Goal: Complete application form: Complete application form

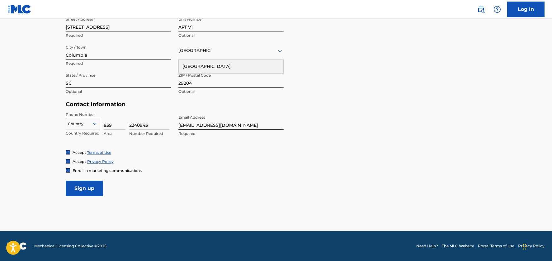
click at [88, 191] on input "Sign up" at bounding box center [84, 189] width 37 height 16
click at [93, 123] on icon at bounding box center [94, 124] width 3 height 2
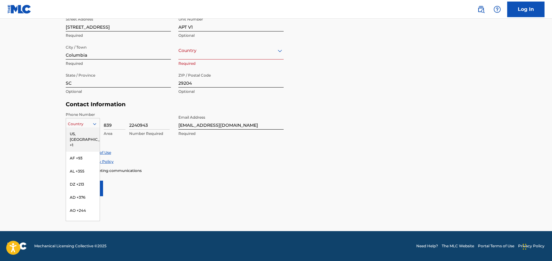
click at [86, 133] on div "US, [GEOGRAPHIC_DATA] +1" at bounding box center [83, 139] width 34 height 24
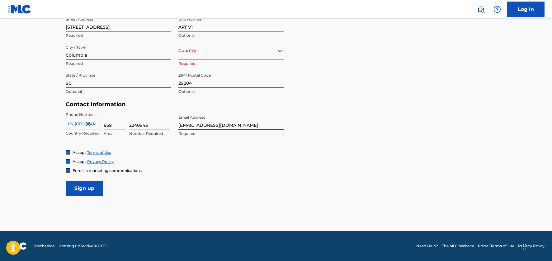
click at [86, 193] on input "Sign up" at bounding box center [84, 189] width 37 height 16
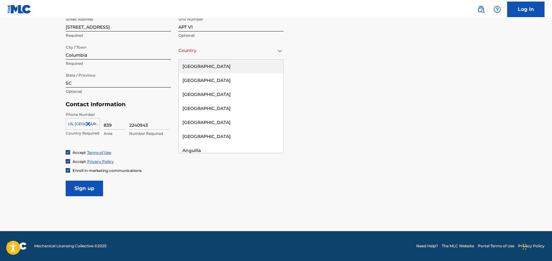
click at [281, 52] on icon at bounding box center [279, 50] width 7 height 7
click at [260, 64] on div "[GEOGRAPHIC_DATA]" at bounding box center [231, 66] width 105 height 14
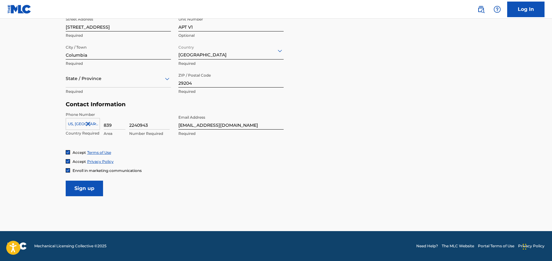
click at [79, 188] on input "Sign up" at bounding box center [84, 189] width 37 height 16
click at [103, 79] on div at bounding box center [118, 79] width 105 height 8
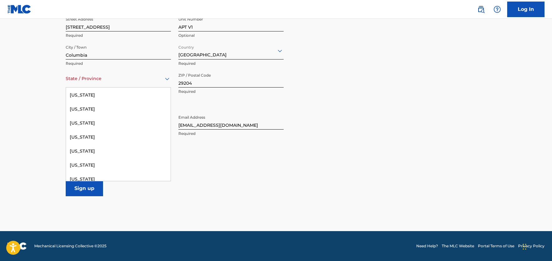
scroll to position [569, 0]
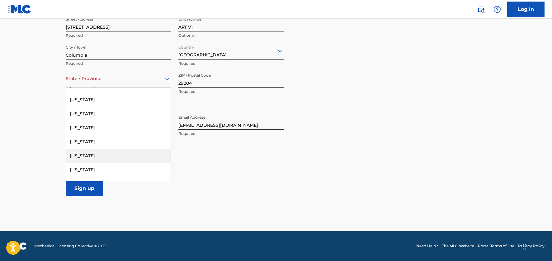
click at [120, 154] on div "[US_STATE]" at bounding box center [118, 156] width 105 height 14
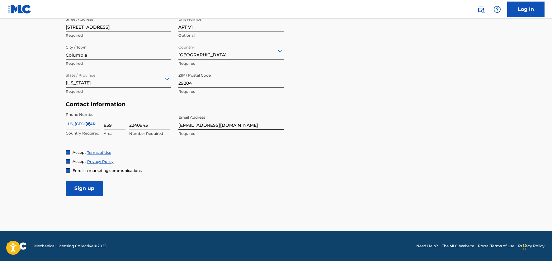
click at [90, 187] on input "Sign up" at bounding box center [84, 189] width 37 height 16
click at [182, 126] on input "[EMAIL_ADDRESS][DOMAIN_NAME]" at bounding box center [230, 121] width 105 height 18
type input "[EMAIL_ADDRESS][DOMAIN_NAME]"
click at [263, 141] on div "Phone Number [GEOGRAPHIC_DATA], [GEOGRAPHIC_DATA] +1 Country Required 839 Area …" at bounding box center [175, 131] width 218 height 38
click at [91, 193] on input "Sign up" at bounding box center [84, 189] width 37 height 16
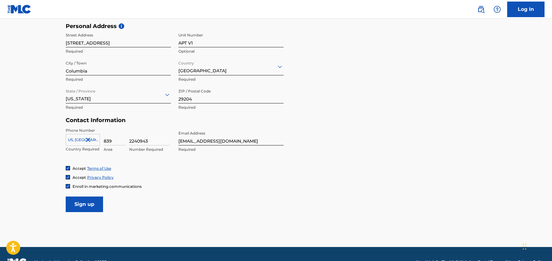
scroll to position [133, 0]
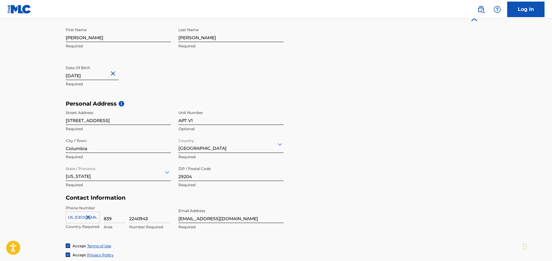
click at [532, 10] on link "Log In" at bounding box center [525, 10] width 37 height 16
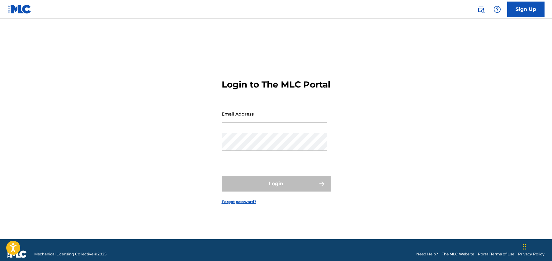
click at [259, 123] on input "Email Address" at bounding box center [274, 114] width 105 height 18
type input "[EMAIL_ADDRESS][DOMAIN_NAME]"
click at [234, 205] on link "Forgot password?" at bounding box center [239, 202] width 35 height 6
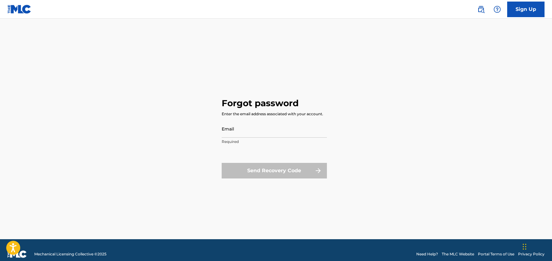
click at [257, 133] on input "Email" at bounding box center [274, 129] width 105 height 18
type input "[EMAIL_ADDRESS][DOMAIN_NAME]"
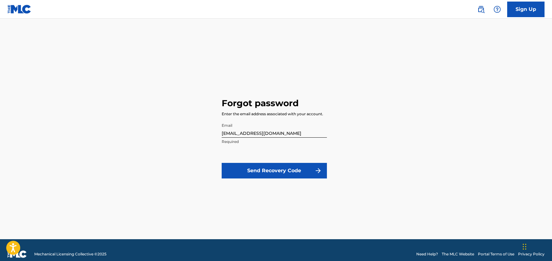
click at [255, 167] on button "Send Recovery Code" at bounding box center [274, 171] width 105 height 16
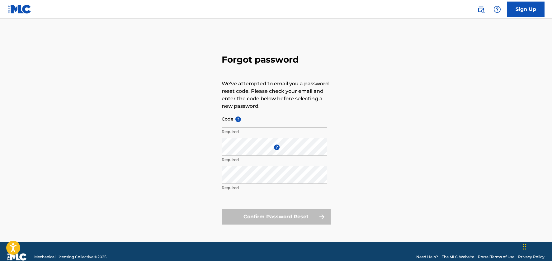
click at [264, 122] on input "Code ?" at bounding box center [274, 119] width 105 height 18
type input "FP_9801dfcfdd56ae05307727a7289f"
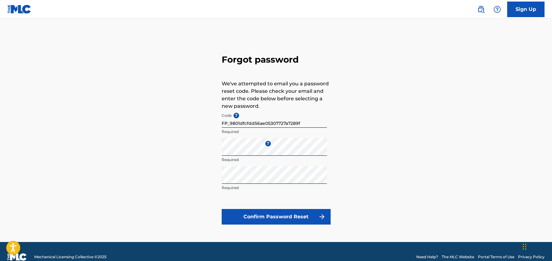
click at [292, 217] on button "Confirm Password Reset" at bounding box center [276, 217] width 109 height 16
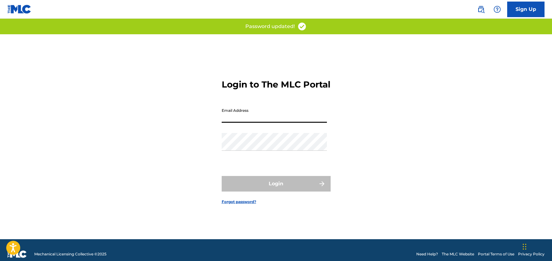
click at [297, 121] on input "Email Address" at bounding box center [274, 114] width 105 height 18
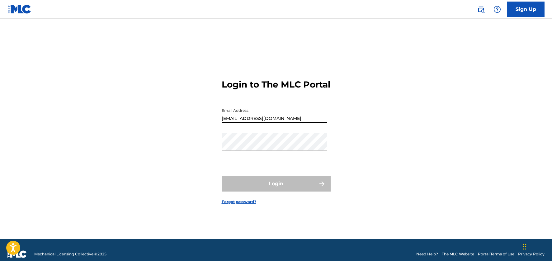
click at [225, 123] on input "[EMAIL_ADDRESS][DOMAIN_NAME]" at bounding box center [274, 114] width 105 height 18
type input "[EMAIL_ADDRESS][DOMAIN_NAME]"
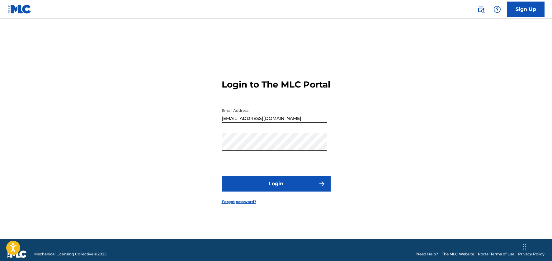
click at [270, 184] on button "Login" at bounding box center [276, 184] width 109 height 16
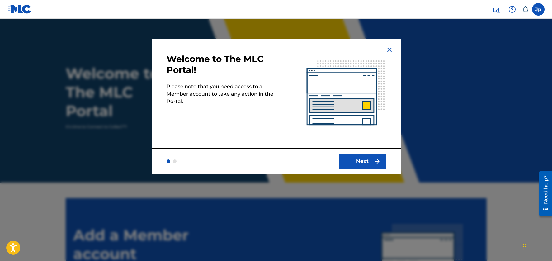
click at [372, 162] on button "Next" at bounding box center [362, 162] width 47 height 16
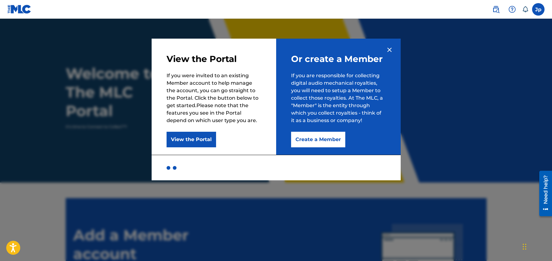
click at [323, 141] on button "Create a Member" at bounding box center [318, 140] width 54 height 16
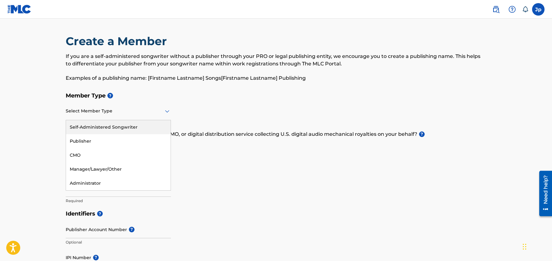
click at [136, 112] on div at bounding box center [118, 111] width 105 height 8
click at [136, 127] on div "Self-Administered Songwriter" at bounding box center [118, 127] width 105 height 14
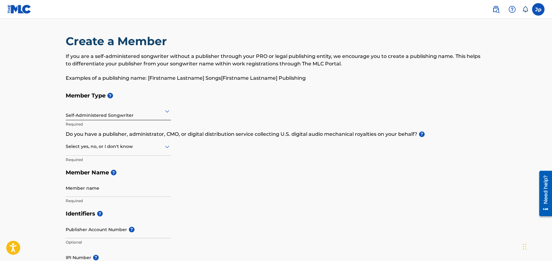
click at [165, 149] on icon at bounding box center [167, 146] width 7 height 7
click at [135, 158] on div "Yes" at bounding box center [118, 163] width 105 height 14
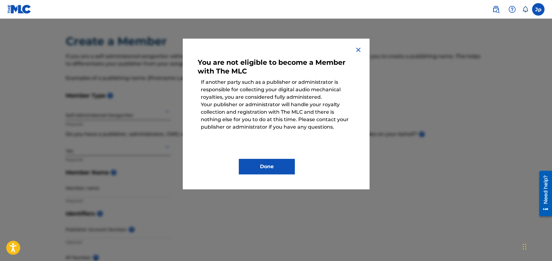
click at [357, 50] on img at bounding box center [358, 49] width 7 height 7
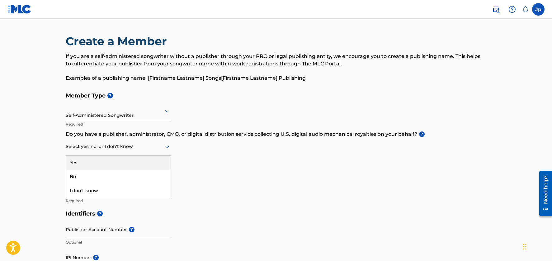
click at [168, 145] on icon at bounding box center [167, 146] width 7 height 7
click at [109, 174] on div "No" at bounding box center [118, 177] width 105 height 14
click at [165, 145] on icon at bounding box center [167, 146] width 7 height 7
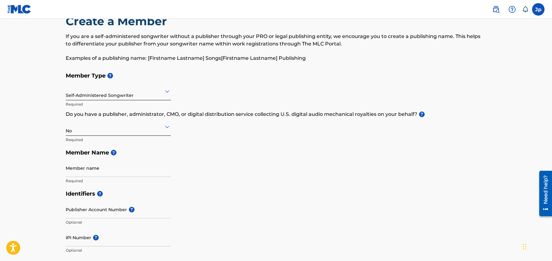
scroll to position [31, 0]
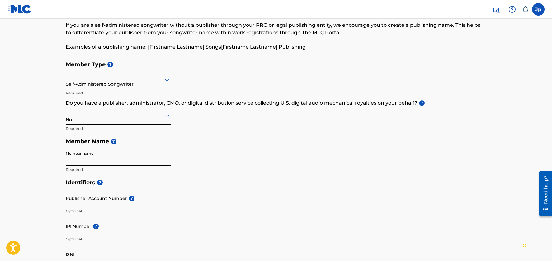
click at [107, 156] on input "Member name" at bounding box center [118, 157] width 105 height 18
type input "[PERSON_NAME]"
type input "[STREET_ADDRESS]"
type input "APT V1"
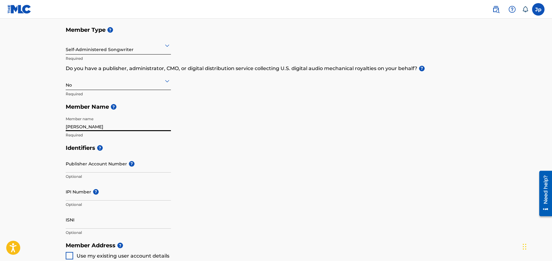
scroll to position [93, 0]
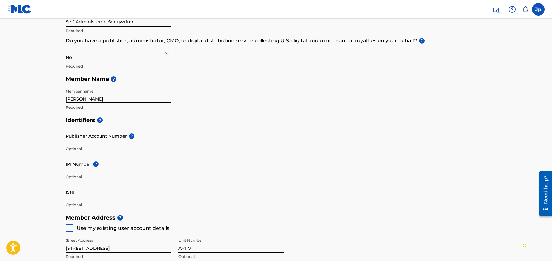
click at [88, 140] on input "Publisher Account Number ?" at bounding box center [118, 136] width 105 height 18
click at [163, 166] on input "IPI Number ?" at bounding box center [118, 164] width 105 height 18
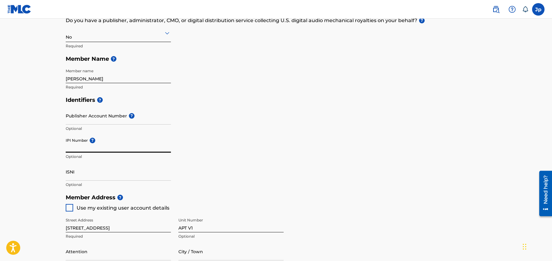
scroll to position [125, 0]
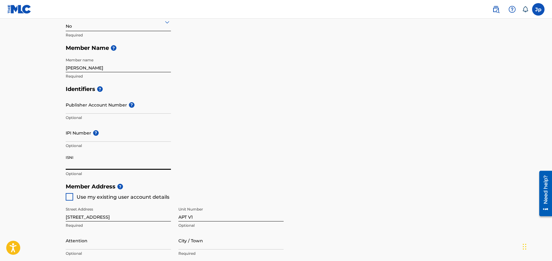
click at [84, 163] on input "ISNI" at bounding box center [118, 161] width 105 height 18
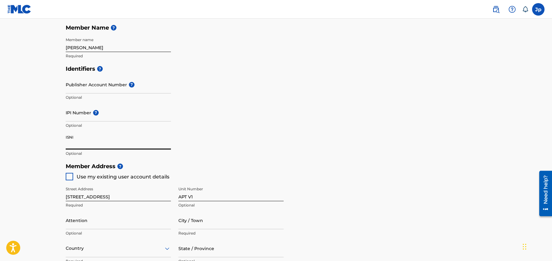
scroll to position [156, 0]
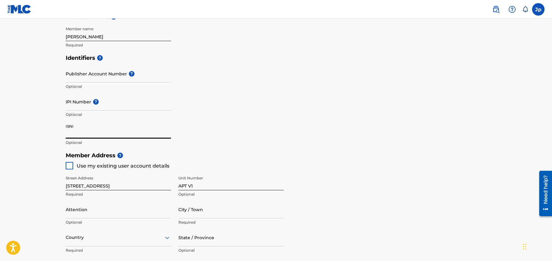
click at [71, 169] on div "Street Address [STREET_ADDRESS] Required Unit Number APT V1 Optional Attention …" at bounding box center [175, 228] width 218 height 118
click at [72, 168] on div at bounding box center [69, 165] width 7 height 7
type input "[STREET_ADDRESS]"
type input "Columbia"
type input "29204"
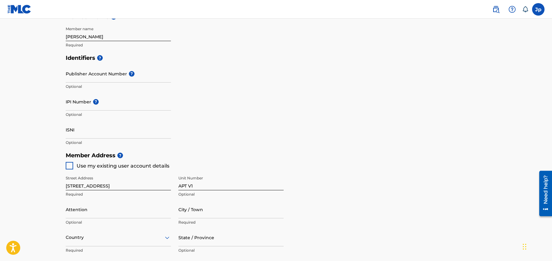
type input "839"
type input "2240943"
type input "[EMAIL_ADDRESS][DOMAIN_NAME]"
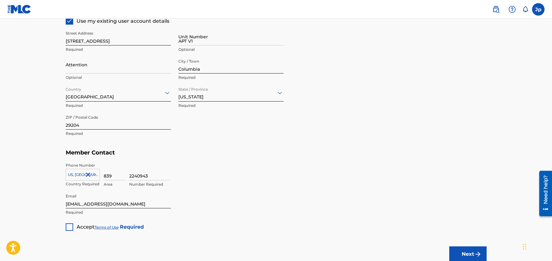
scroll to position [311, 0]
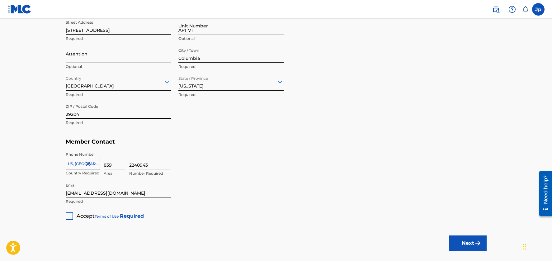
click at [68, 217] on div at bounding box center [69, 215] width 7 height 7
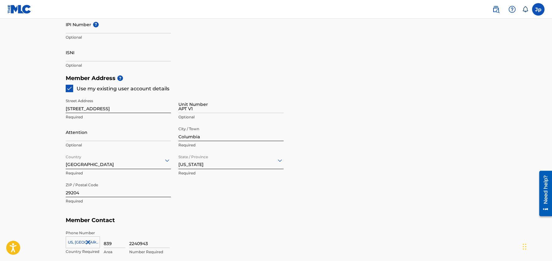
scroll to position [228, 0]
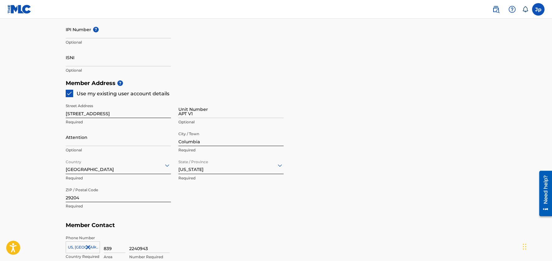
drag, startPoint x: 553, startPoint y: 126, endPoint x: 13, endPoint y: 12, distance: 551.7
click at [94, 142] on input "Attention" at bounding box center [118, 137] width 105 height 18
type input "[PERSON_NAME]"
type input "[GEOGRAPHIC_DATA]"
type input "SC"
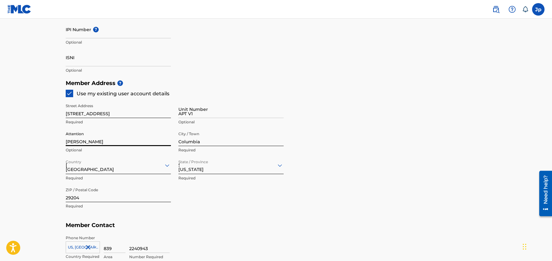
type input "803"
type input "9332051"
type input "[EMAIL_ADDRESS][DOMAIN_NAME]"
click at [212, 180] on div "[US_STATE]" at bounding box center [231, 181] width 105 height 14
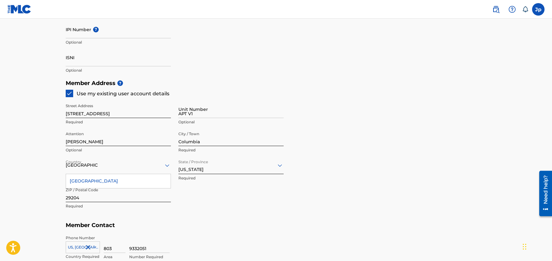
scroll to position [235, 0]
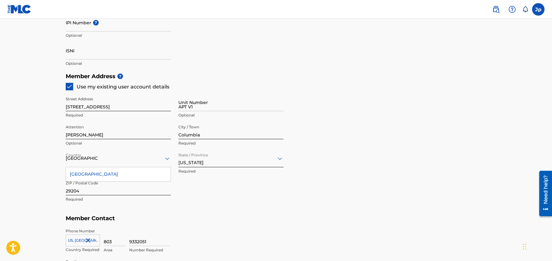
click at [274, 167] on div "[US_STATE]" at bounding box center [230, 158] width 105 height 18
click at [237, 233] on div "[US_STATE]" at bounding box center [231, 233] width 105 height 14
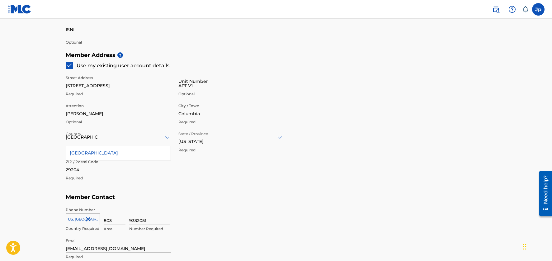
scroll to position [266, 0]
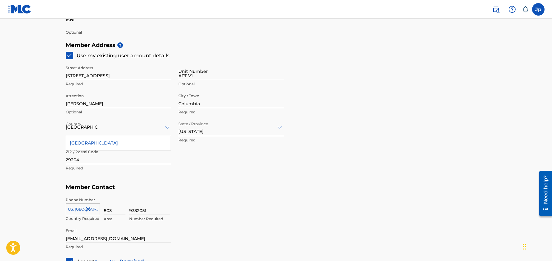
click at [181, 170] on div "Street Address [STREET_ADDRESS] Required Unit Number APT V1 Optional Attention …" at bounding box center [175, 118] width 218 height 118
click at [154, 140] on div "[GEOGRAPHIC_DATA]" at bounding box center [118, 143] width 105 height 14
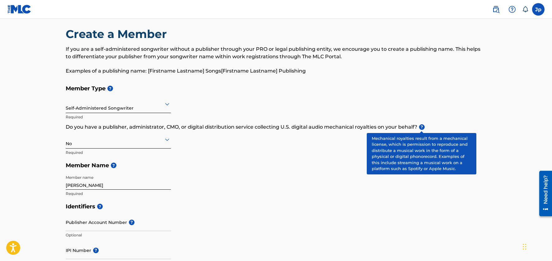
scroll to position [0, 0]
